Goal: Task Accomplishment & Management: Use online tool/utility

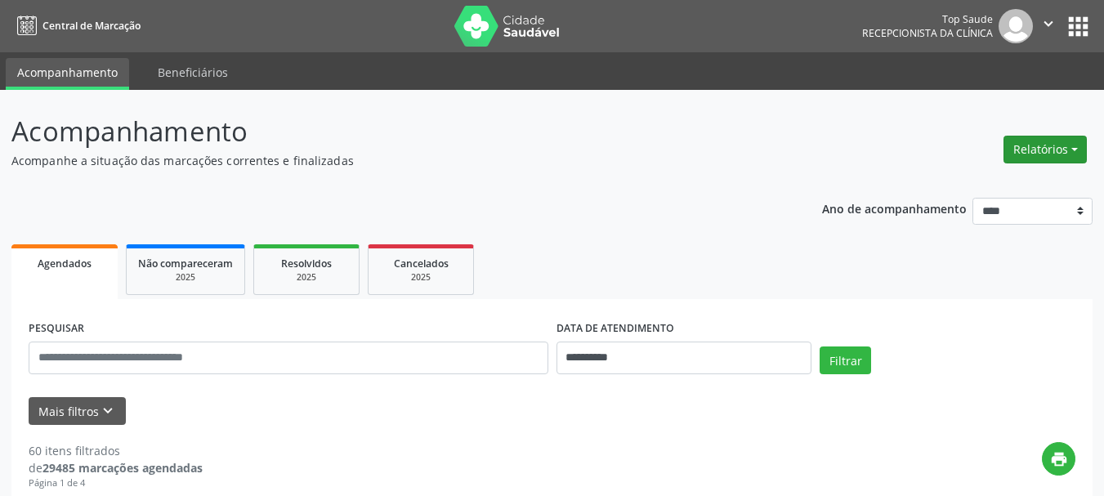
drag, startPoint x: 850, startPoint y: 115, endPoint x: 1021, endPoint y: 146, distance: 173.6
click at [1021, 146] on button "Relatórios" at bounding box center [1044, 150] width 83 height 28
click at [988, 189] on link "Agendamentos" at bounding box center [1000, 184] width 176 height 23
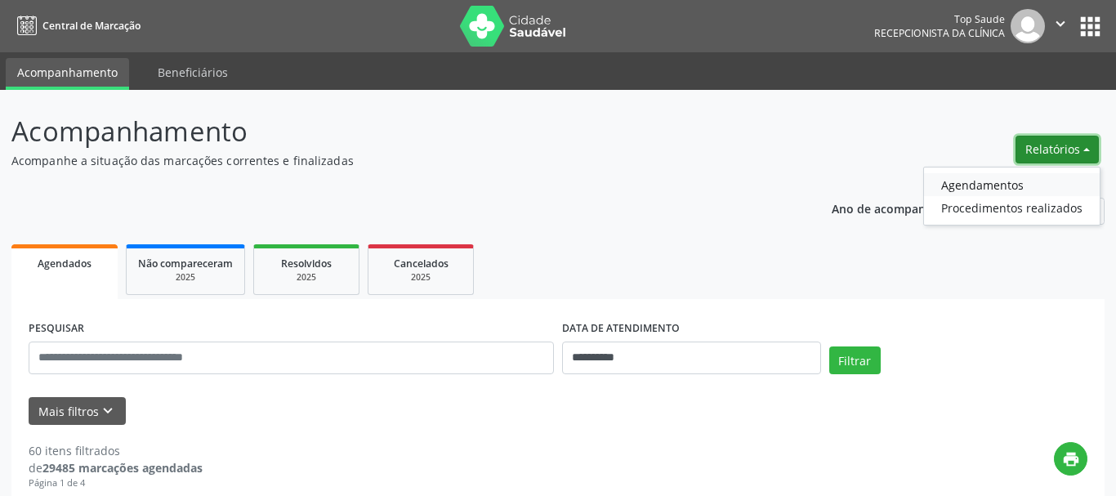
select select "*"
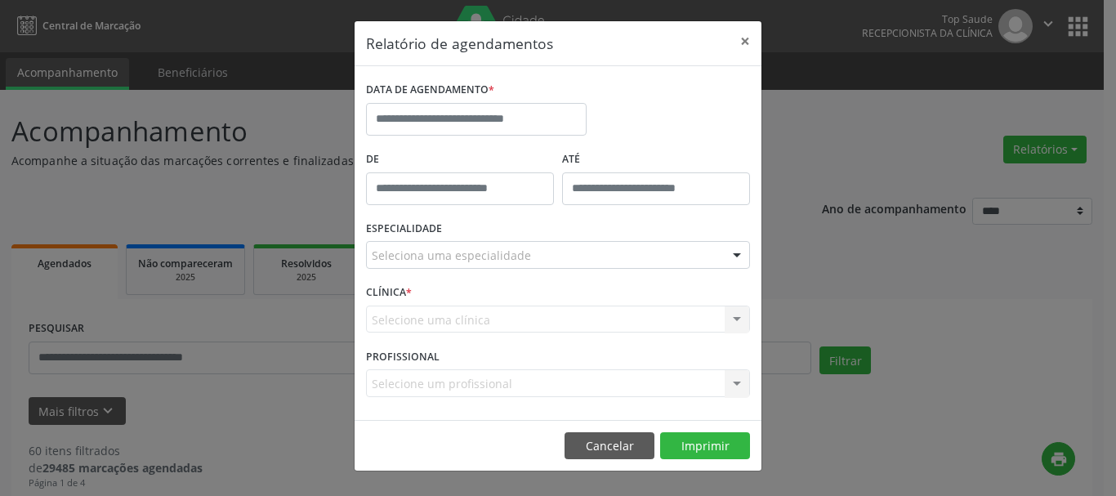
drag, startPoint x: 988, startPoint y: 189, endPoint x: 592, endPoint y: 117, distance: 402.0
click at [592, 117] on div "DATA DE AGENDAMENTO *" at bounding box center [558, 112] width 392 height 69
click at [535, 120] on input "text" at bounding box center [476, 119] width 221 height 33
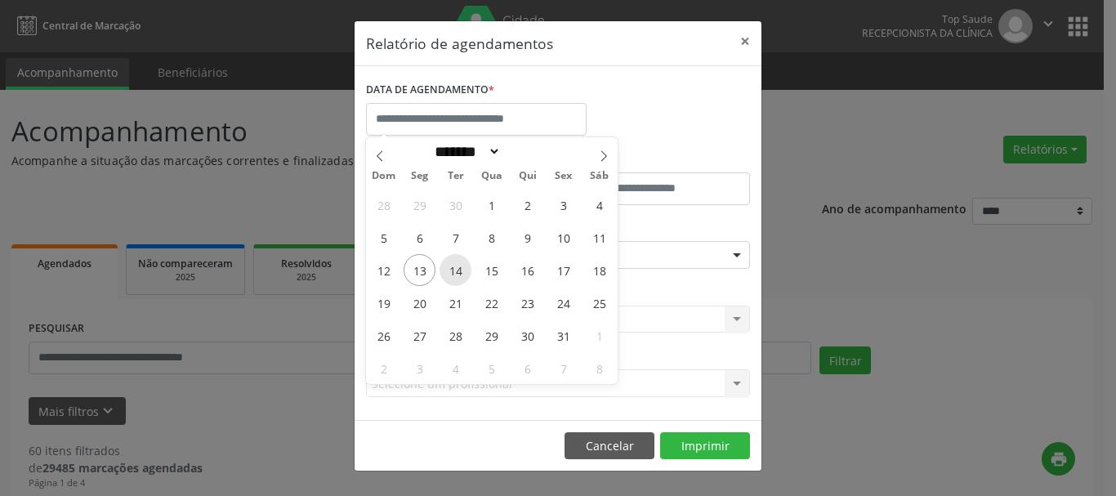
click at [458, 277] on span "14" at bounding box center [456, 270] width 32 height 32
type input "**********"
click at [458, 277] on span "14" at bounding box center [456, 270] width 32 height 32
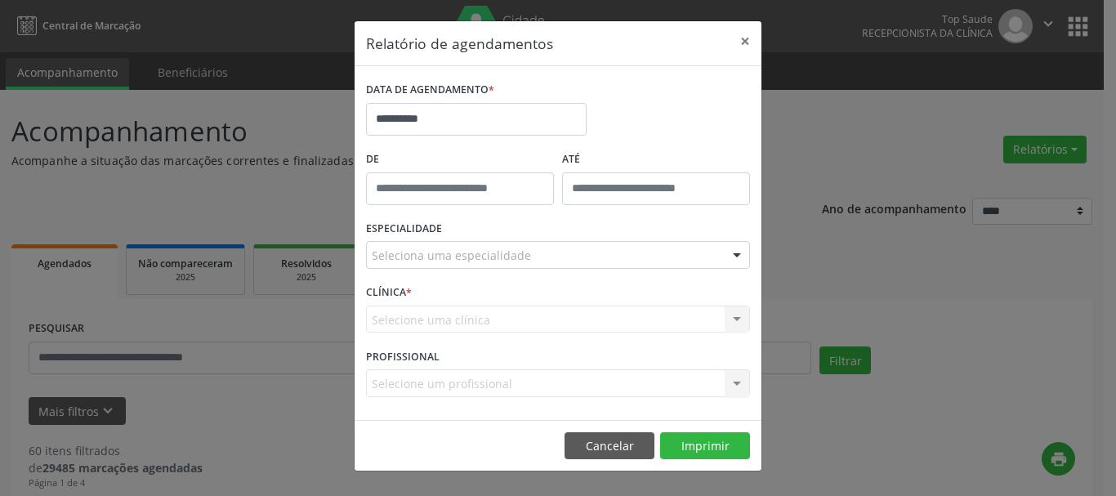
click at [525, 263] on div "Seleciona uma especialidade" at bounding box center [558, 255] width 384 height 28
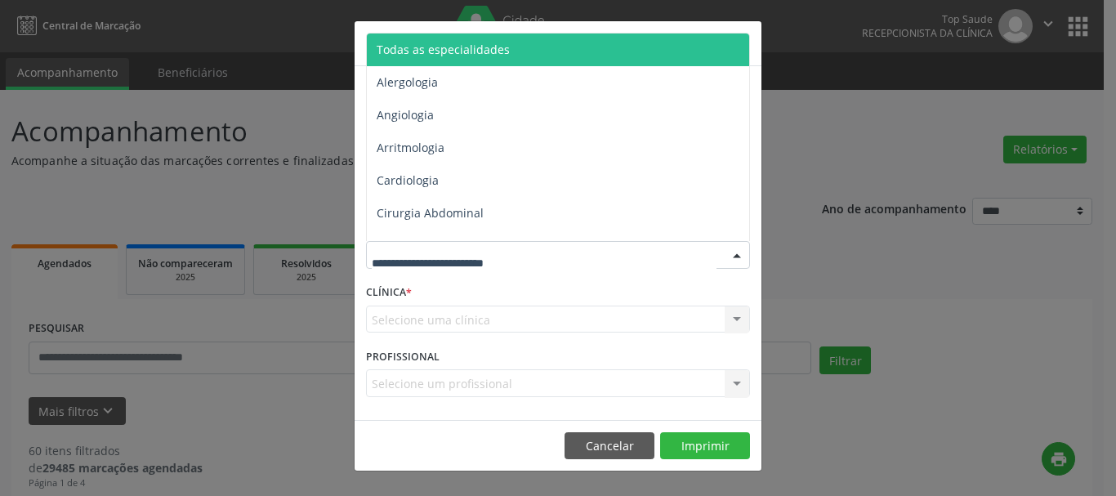
click at [445, 46] on span "Todas as especialidades" at bounding box center [443, 50] width 133 height 16
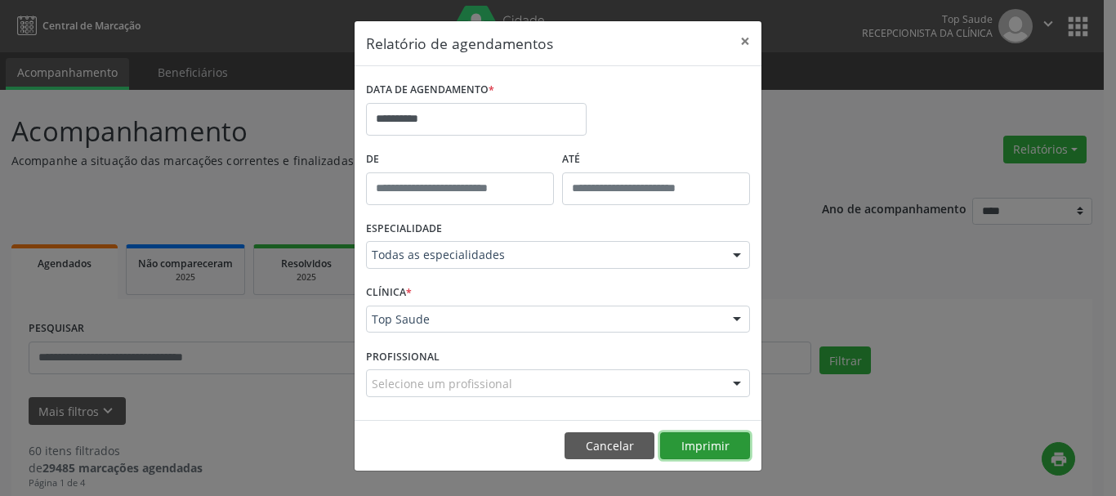
click at [715, 440] on button "Imprimir" at bounding box center [705, 446] width 90 height 28
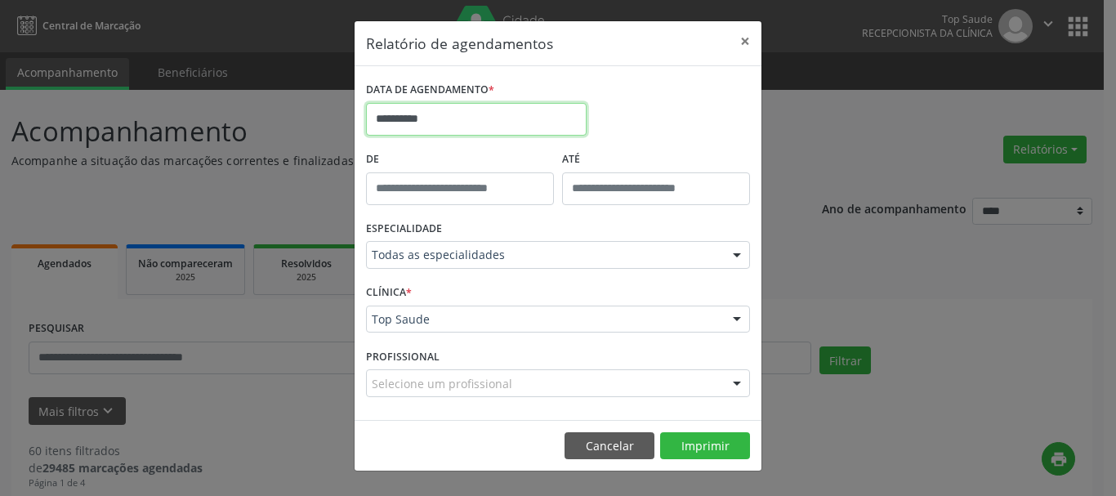
click at [473, 128] on body "**********" at bounding box center [558, 248] width 1116 height 496
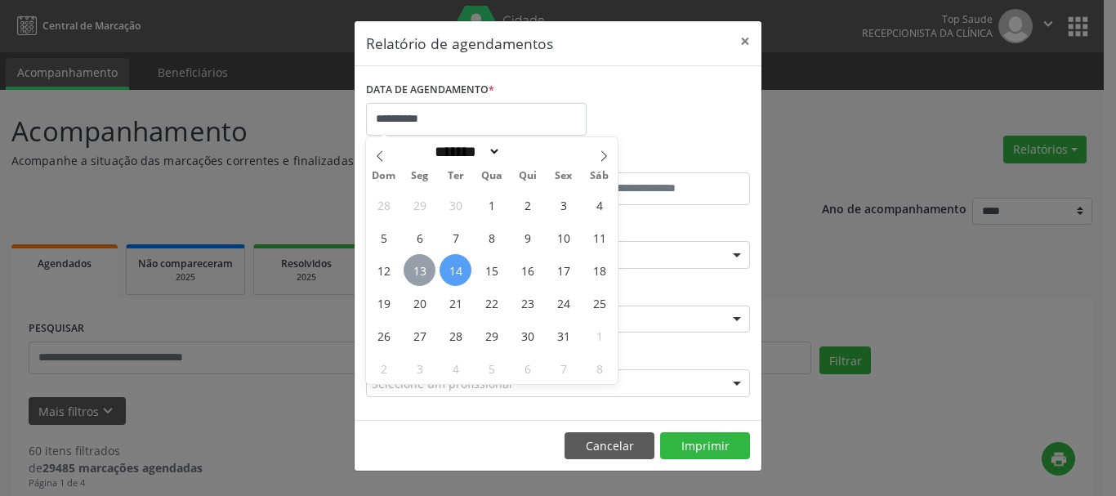
click at [431, 268] on span "13" at bounding box center [420, 270] width 32 height 32
type input "**********"
click at [431, 268] on span "13" at bounding box center [420, 270] width 32 height 32
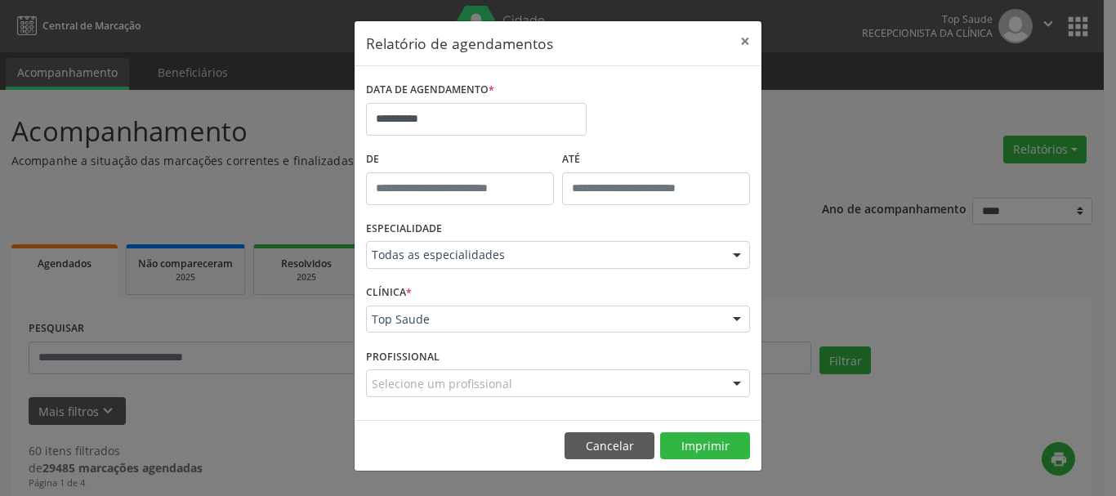
click at [704, 429] on footer "Cancelar Imprimir" at bounding box center [558, 445] width 407 height 51
click at [699, 442] on button "Imprimir" at bounding box center [705, 446] width 90 height 28
